Goal: Task Accomplishment & Management: Use online tool/utility

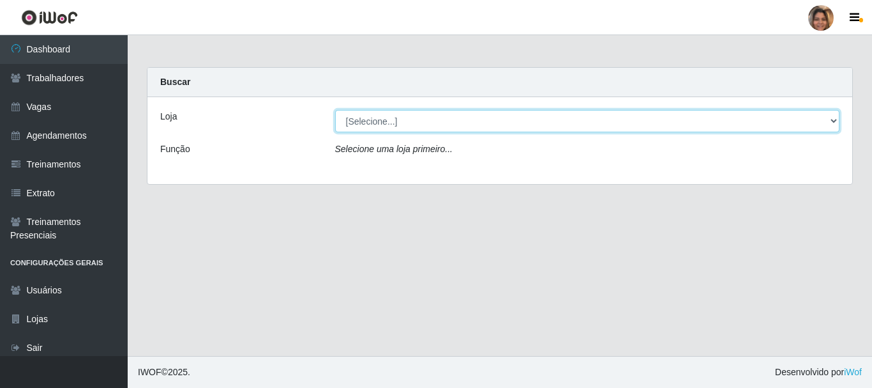
click at [836, 122] on select "[Selecione...] Mar Vermelho - CEASA Mar Vermelho - Centro de Distribuição" at bounding box center [587, 121] width 505 height 22
select select "474"
click at [335, 110] on select "[Selecione...] Mar Vermelho - CEASA Mar Vermelho - Centro de Distribuição" at bounding box center [587, 121] width 505 height 22
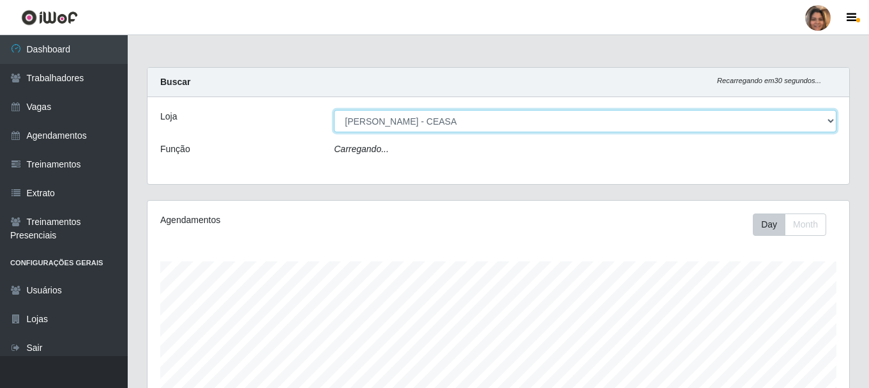
scroll to position [265, 702]
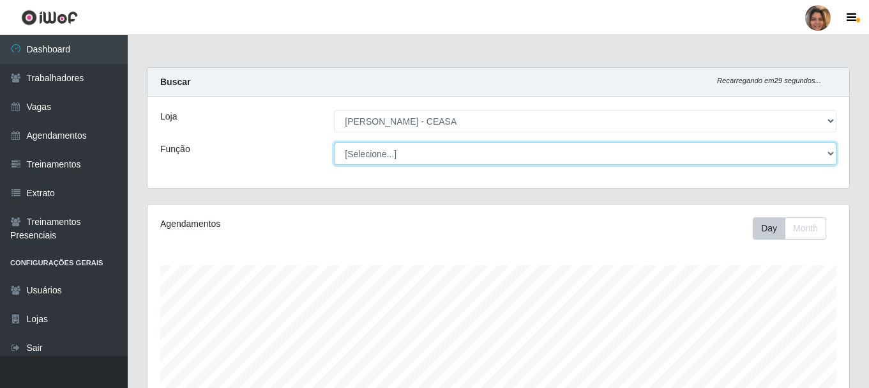
click at [405, 155] on select "[Selecione...] Repositor Repositor + Repositor ++" at bounding box center [585, 153] width 503 height 22
select select "24"
click at [334, 142] on select "[Selecione...] Repositor Repositor + Repositor ++" at bounding box center [585, 153] width 503 height 22
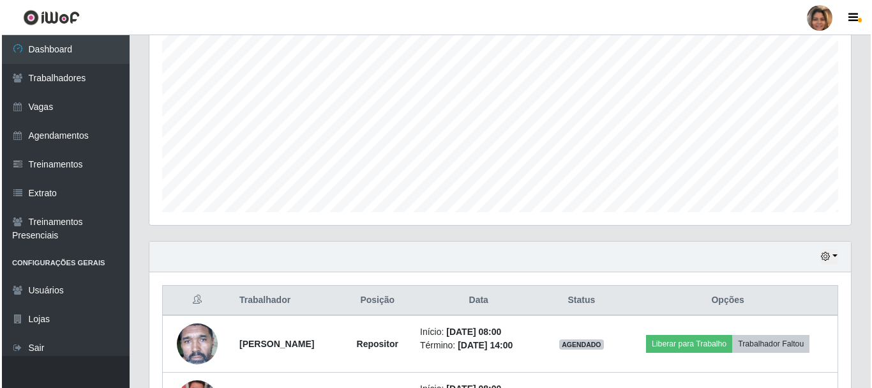
scroll to position [347, 0]
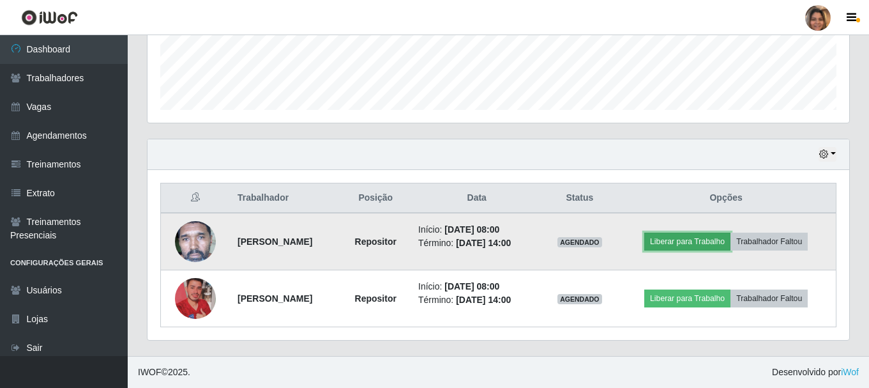
click at [700, 240] on button "Liberar para Trabalho" at bounding box center [687, 241] width 86 height 18
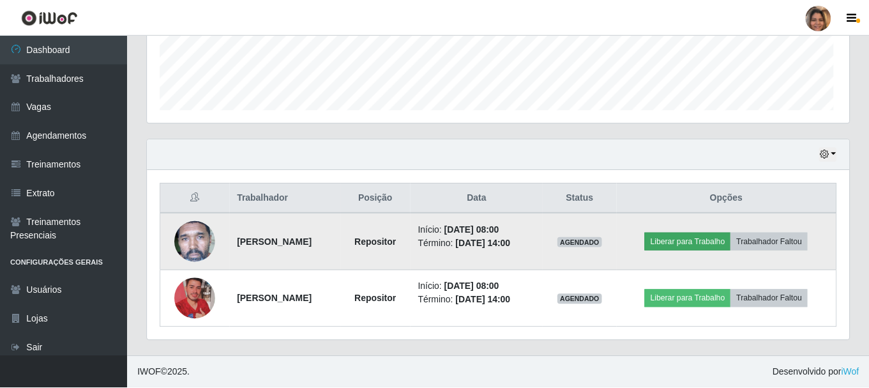
scroll to position [265, 695]
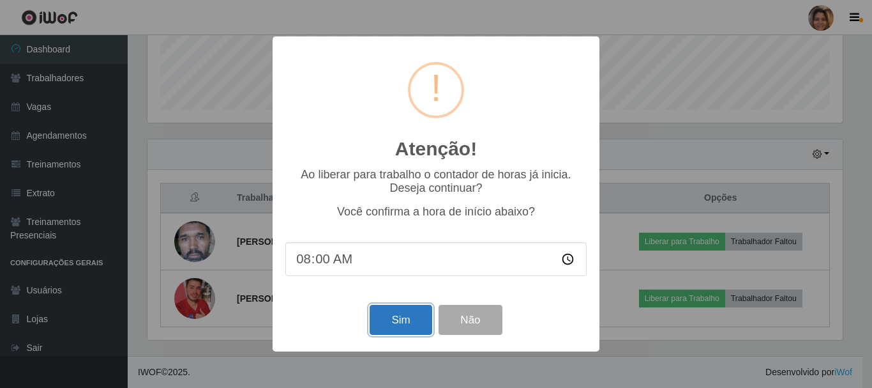
click at [384, 333] on button "Sim" at bounding box center [401, 320] width 62 height 30
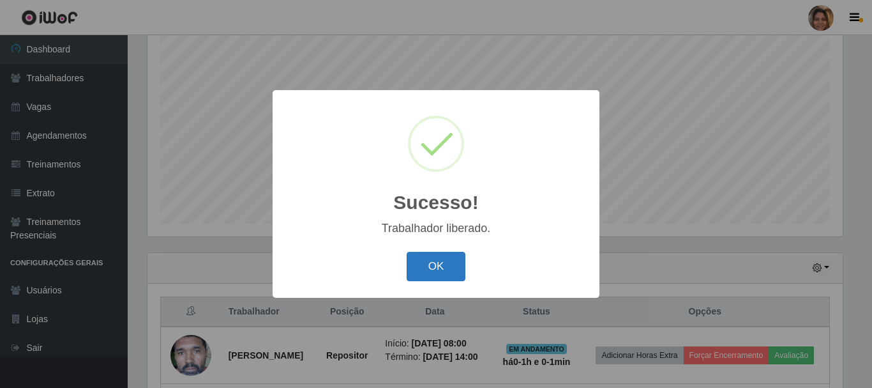
click at [441, 266] on button "OK" at bounding box center [436, 267] width 59 height 30
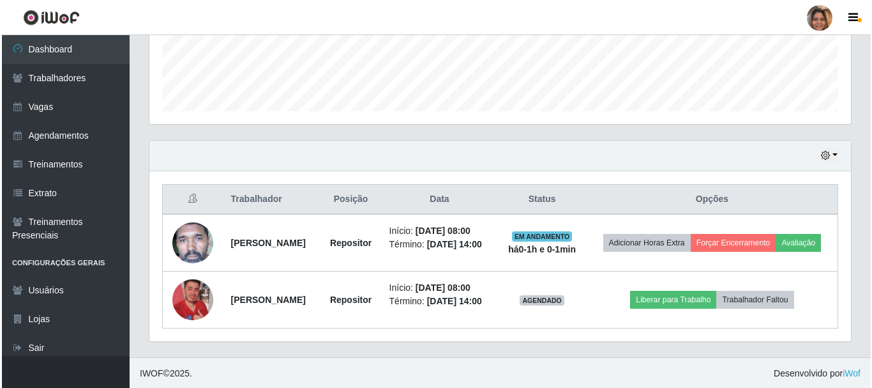
scroll to position [347, 0]
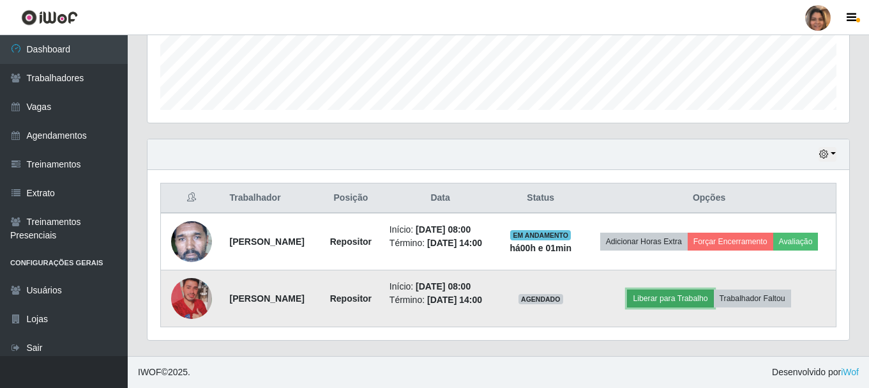
click at [663, 294] on button "Liberar para Trabalho" at bounding box center [670, 298] width 86 height 18
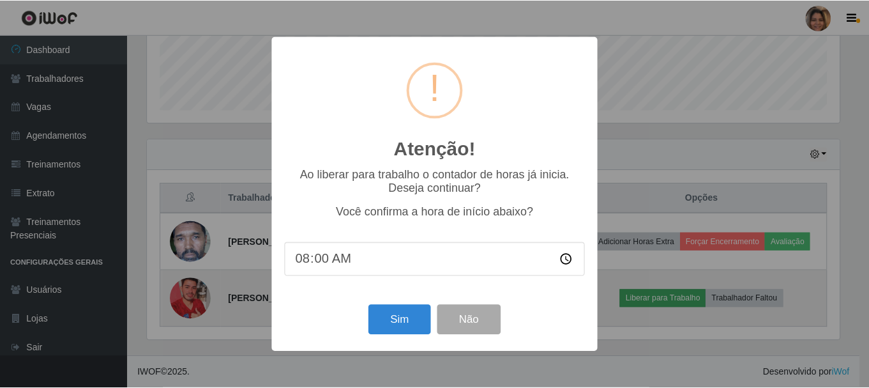
scroll to position [265, 695]
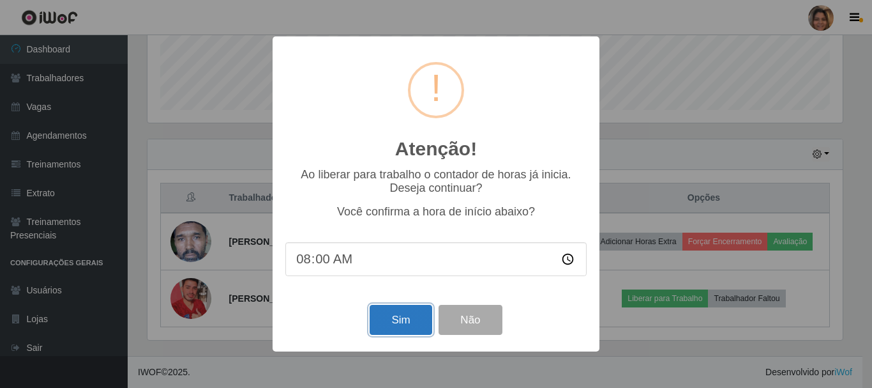
click at [393, 321] on button "Sim" at bounding box center [401, 320] width 62 height 30
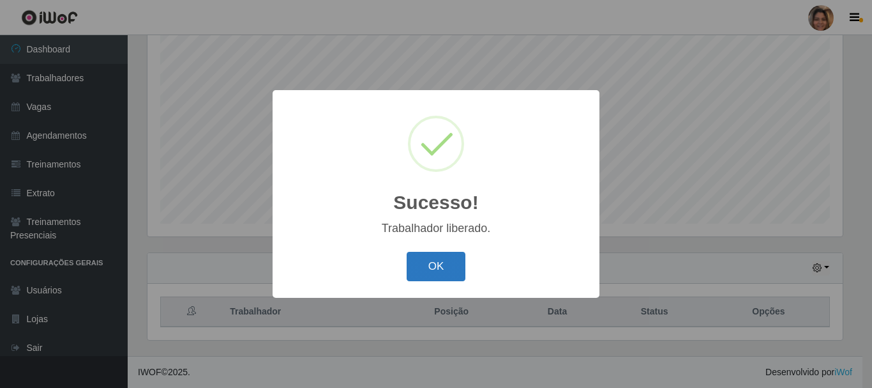
click at [455, 277] on button "OK" at bounding box center [436, 267] width 59 height 30
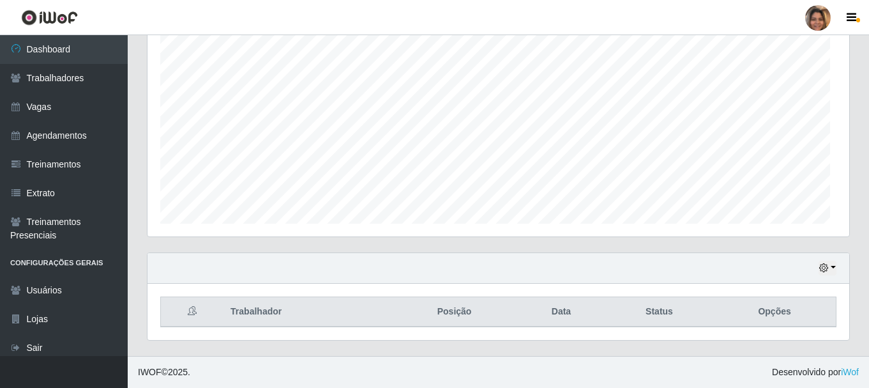
scroll to position [265, 702]
